Goal: Transaction & Acquisition: Subscribe to service/newsletter

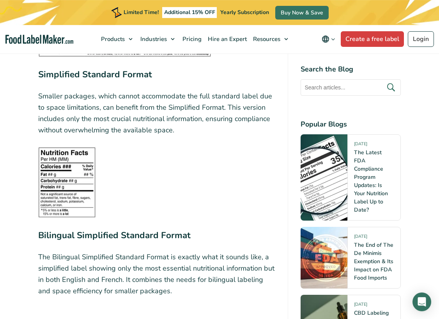
scroll to position [1884, 0]
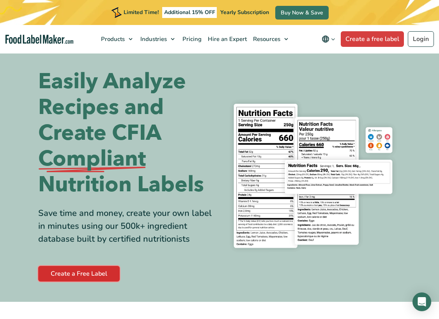
click at [79, 272] on link "Create a Free Label" at bounding box center [78, 274] width 81 height 16
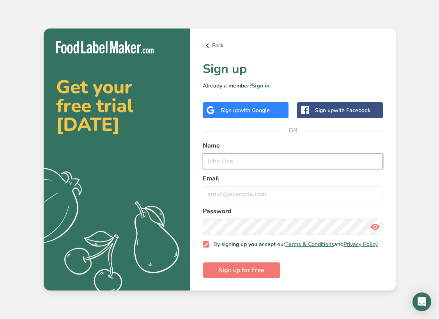
click at [229, 154] on input "text" at bounding box center [293, 161] width 181 height 16
type input "Carina Joneit"
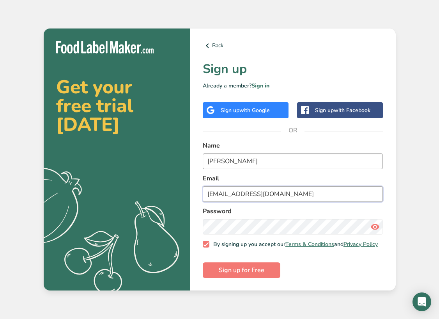
type input "store@phfarms.ca"
click at [266, 158] on input "Carina Joneit" at bounding box center [293, 161] width 181 height 16
